Goal: Transaction & Acquisition: Purchase product/service

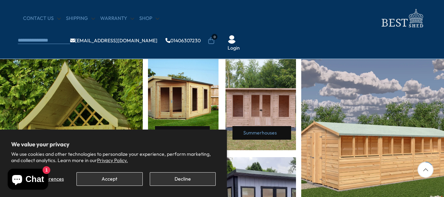
scroll to position [299, 0]
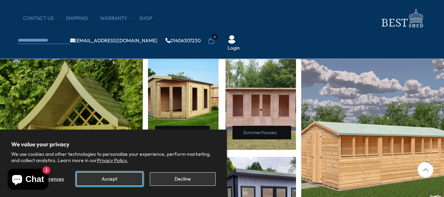
click at [108, 178] on button "Accept" at bounding box center [109, 179] width 66 height 14
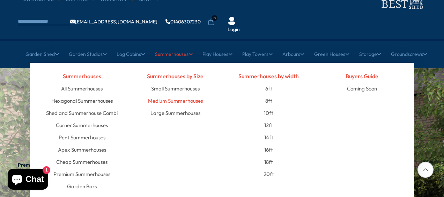
scroll to position [33, 0]
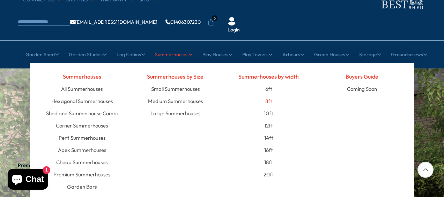
click at [269, 95] on link "8ft" at bounding box center [268, 101] width 7 height 12
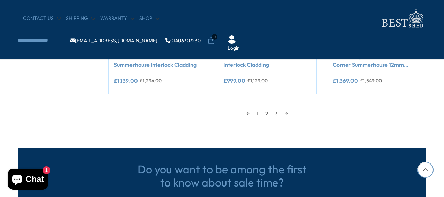
scroll to position [681, 0]
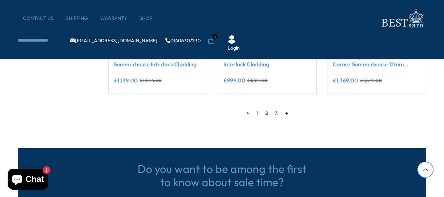
click at [287, 115] on link "→" at bounding box center [286, 113] width 10 height 10
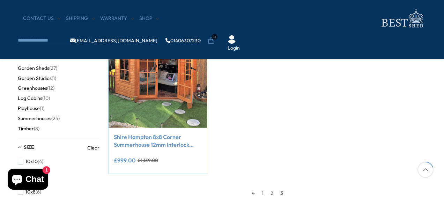
scroll to position [146, 0]
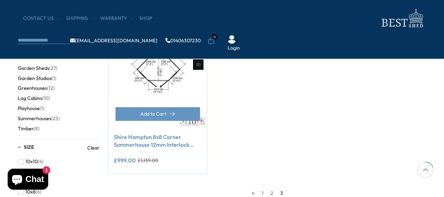
click at [157, 68] on img at bounding box center [157, 78] width 98 height 98
